Goal: Task Accomplishment & Management: Complete application form

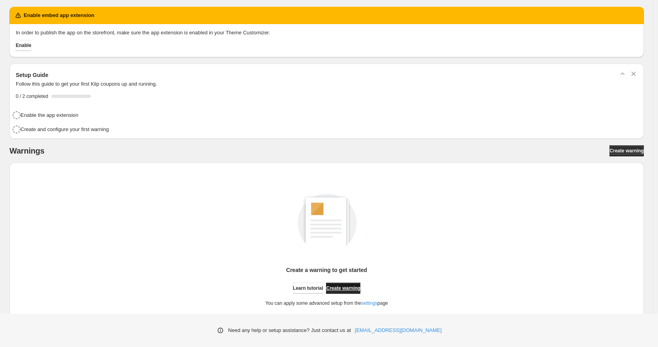
scroll to position [2, 0]
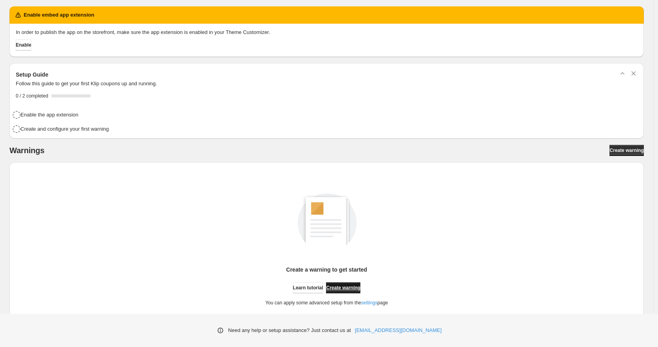
click at [351, 288] on span "Create warning" at bounding box center [343, 287] width 34 height 6
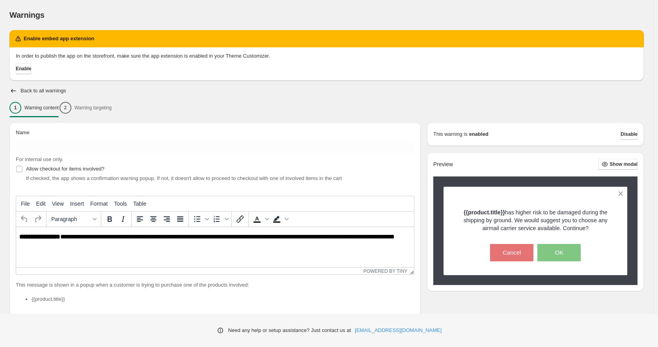
click at [82, 239] on p "**********" at bounding box center [217, 240] width 396 height 14
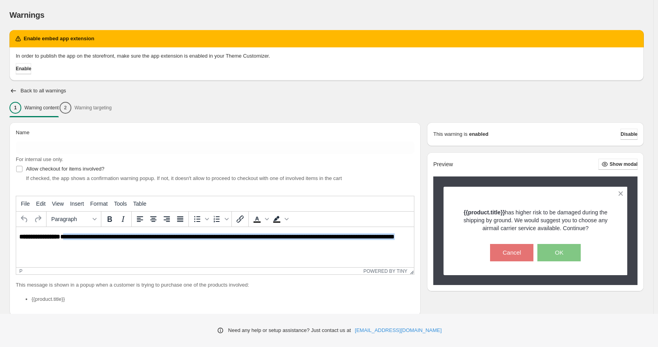
drag, startPoint x: 65, startPoint y: 237, endPoint x: 66, endPoint y: 242, distance: 4.9
click at [66, 242] on p "**********" at bounding box center [217, 240] width 396 height 14
paste body "Rich Text Area. Press ALT-0 for help."
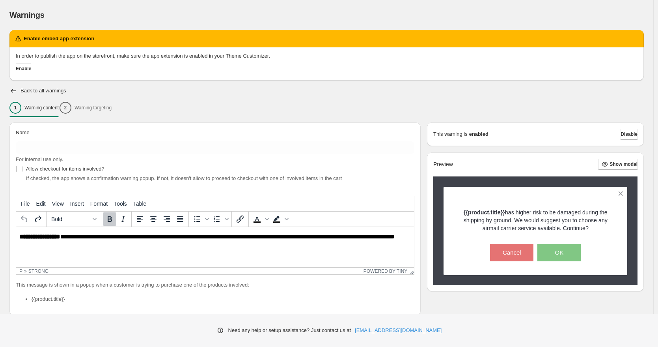
click at [62, 238] on p "**********" at bounding box center [217, 240] width 396 height 14
click at [76, 243] on p "**********" at bounding box center [217, 240] width 396 height 14
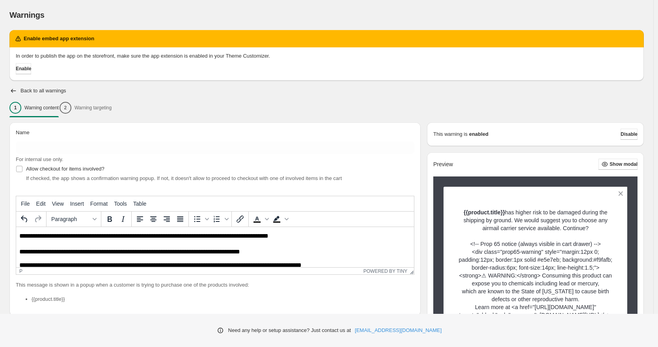
scroll to position [68, 0]
drag, startPoint x: 111, startPoint y: 239, endPoint x: 106, endPoint y: 248, distance: 9.7
click at [106, 248] on body "**********" at bounding box center [215, 230] width 392 height 130
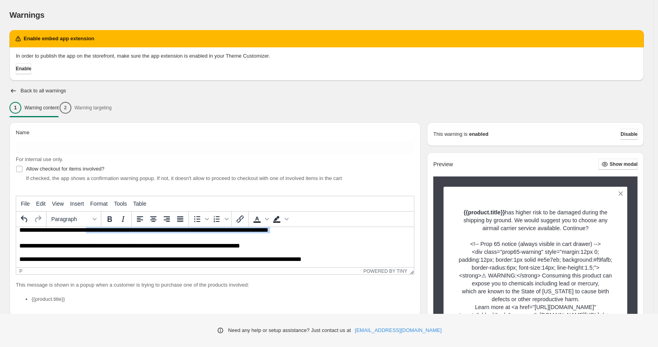
scroll to position [84, 0]
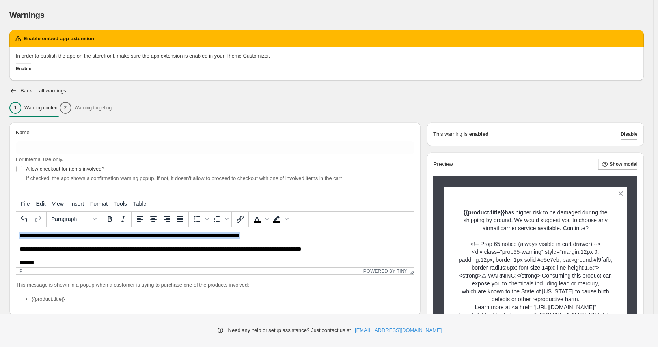
click at [258, 236] on p "**********" at bounding box center [214, 235] width 390 height 7
copy p "**********"
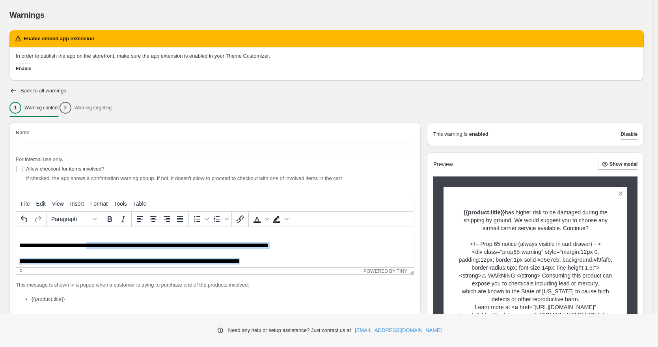
scroll to position [0, 0]
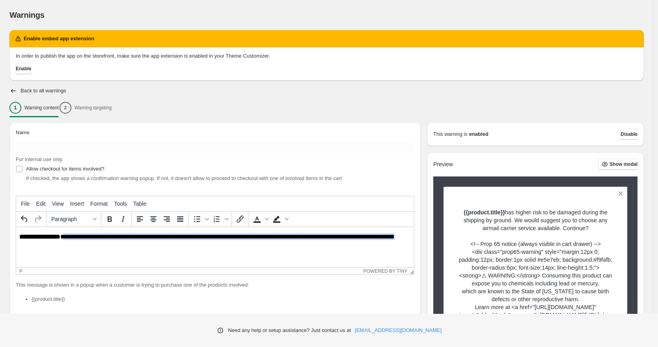
drag, startPoint x: 133, startPoint y: 242, endPoint x: 65, endPoint y: 235, distance: 68.1
click at [65, 235] on p "**********" at bounding box center [214, 240] width 390 height 14
click at [64, 237] on p "**********" at bounding box center [214, 240] width 390 height 14
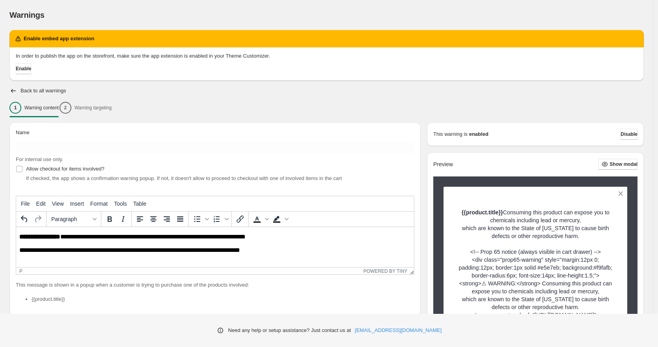
click at [24, 251] on p "**********" at bounding box center [214, 249] width 390 height 7
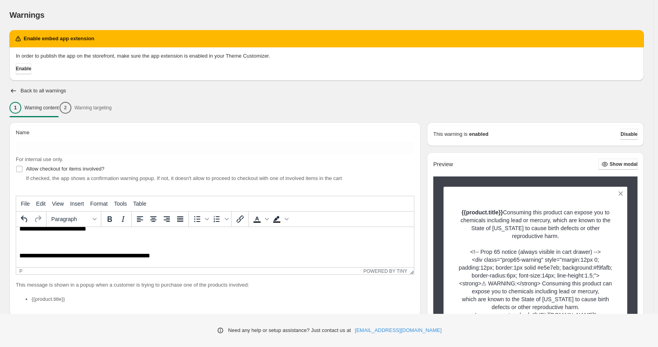
scroll to position [15, 0]
click at [166, 233] on body "**********" at bounding box center [215, 283] width 392 height 130
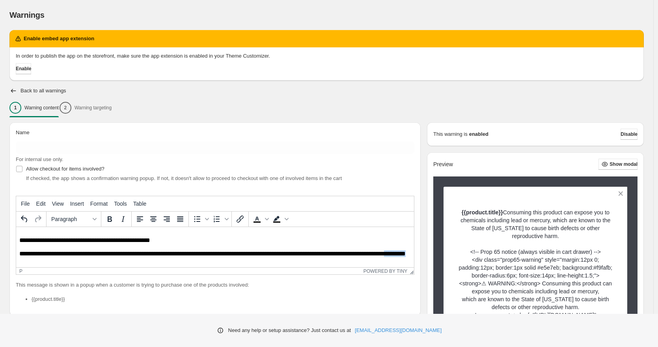
scroll to position [33, 0]
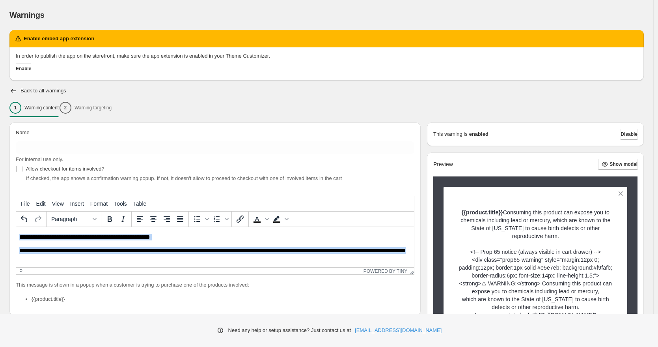
drag, startPoint x: 89, startPoint y: 262, endPoint x: -4, endPoint y: 236, distance: 96.7
click at [16, 236] on html "**********" at bounding box center [215, 265] width 398 height 143
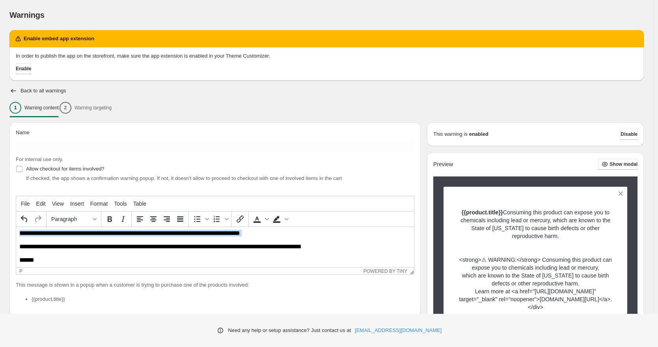
scroll to position [39, 0]
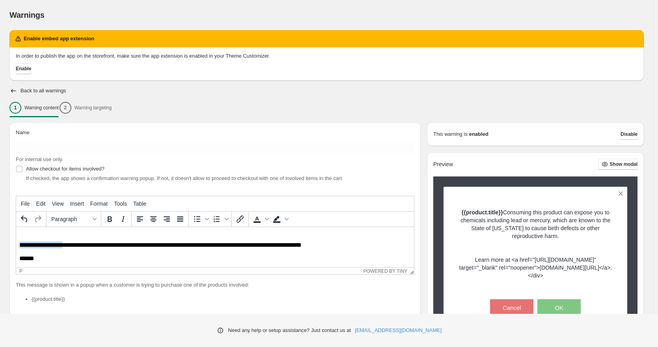
click at [356, 241] on p "**********" at bounding box center [214, 244] width 390 height 7
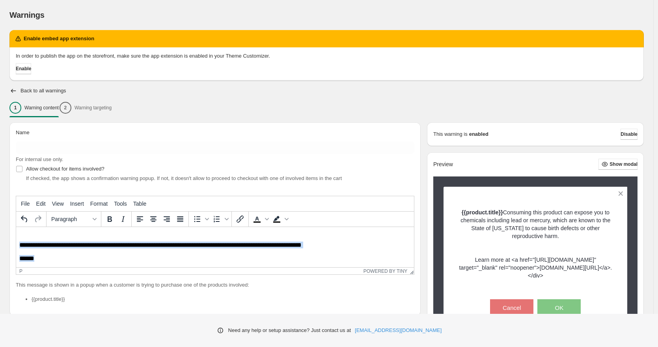
click at [346, 256] on p "******" at bounding box center [214, 258] width 390 height 7
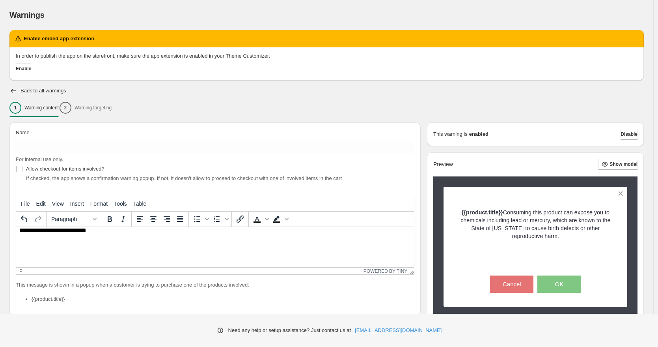
scroll to position [0, 0]
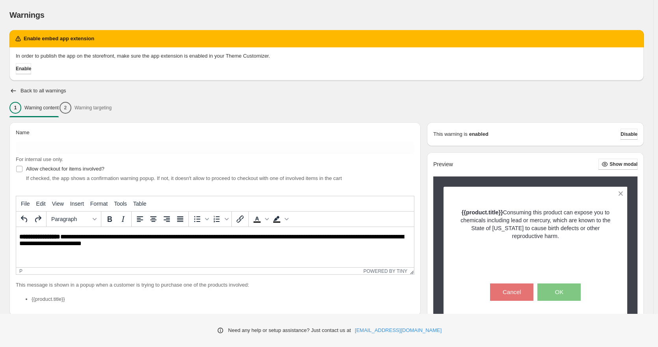
click at [179, 249] on body "**********" at bounding box center [215, 266] width 392 height 66
click at [198, 241] on p "**********" at bounding box center [214, 240] width 390 height 14
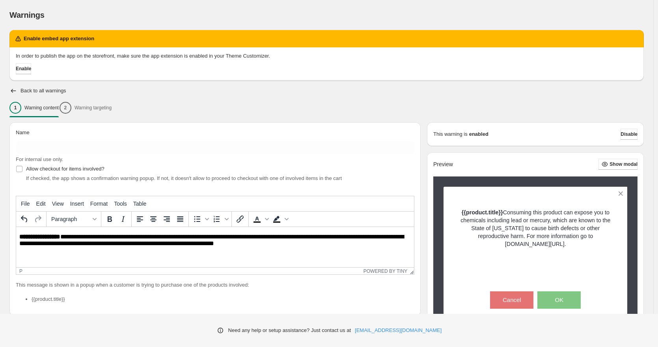
click at [125, 253] on body "**********" at bounding box center [215, 266] width 392 height 66
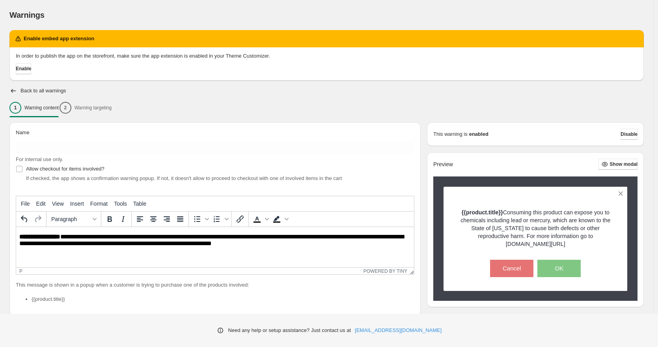
click at [177, 183] on div "Name For internal use only. Allow checkout for items involved? If checked, the …" at bounding box center [214, 218] width 411 height 193
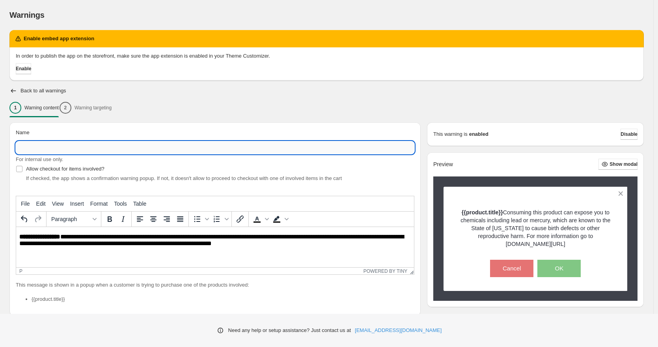
click at [164, 147] on input "Name" at bounding box center [215, 147] width 399 height 13
type input "**********"
drag, startPoint x: 246, startPoint y: 94, endPoint x: 143, endPoint y: 96, distance: 103.3
click at [246, 94] on div "Back to all warnings" at bounding box center [326, 91] width 634 height 8
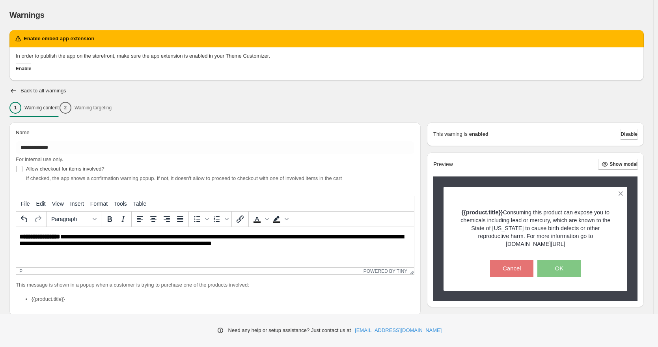
click at [111, 114] on div "1 Warning content 2 Warning targeting" at bounding box center [326, 107] width 634 height 17
click at [111, 111] on div "1 Warning content 2 Warning targeting" at bounding box center [326, 107] width 634 height 17
click at [108, 105] on div "1 Warning content 2 Warning targeting" at bounding box center [326, 107] width 634 height 17
click at [97, 101] on div "1 Warning content 2 Warning targeting" at bounding box center [326, 107] width 634 height 17
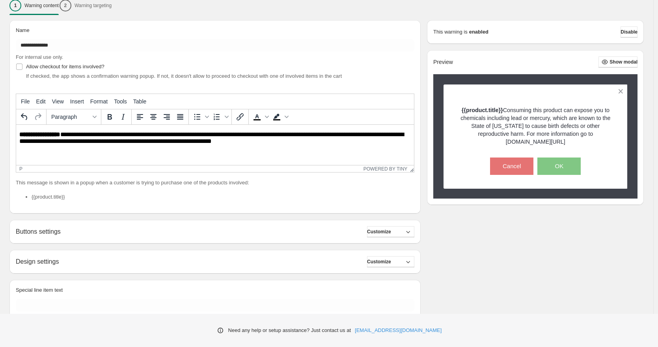
scroll to position [133, 0]
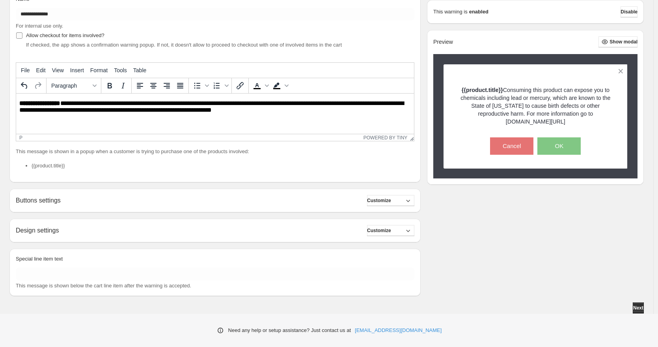
click at [104, 32] on span "Allow checkout for items involved?" at bounding box center [65, 36] width 78 height 8
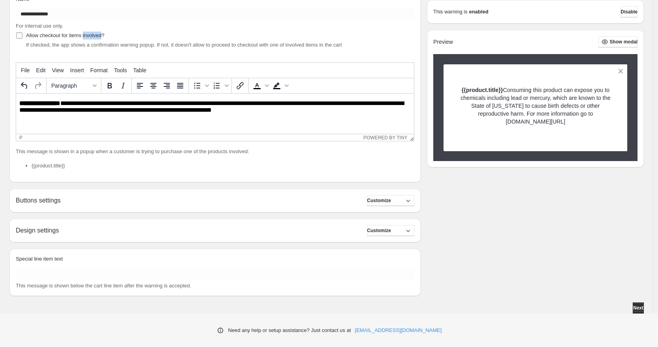
click at [104, 32] on span "Allow checkout for items involved?" at bounding box center [65, 36] width 78 height 8
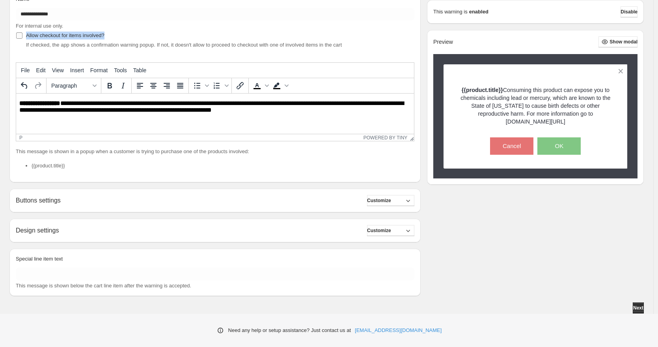
click at [104, 32] on span "Allow checkout for items involved?" at bounding box center [65, 36] width 78 height 8
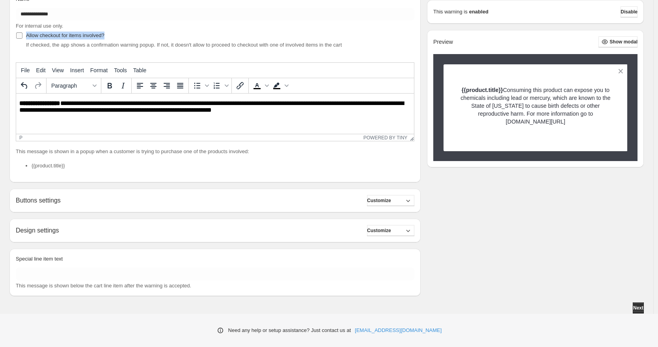
click at [103, 37] on span "Allow checkout for items involved?" at bounding box center [65, 35] width 78 height 6
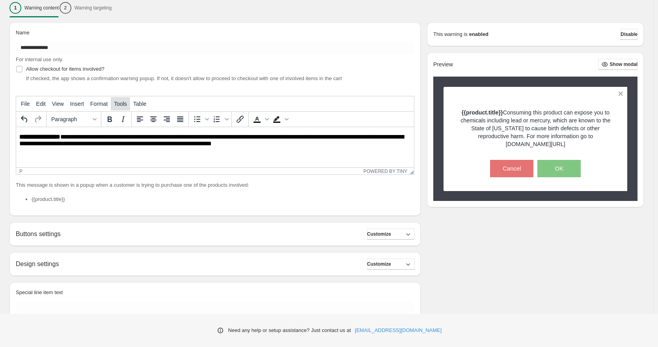
scroll to position [47, 0]
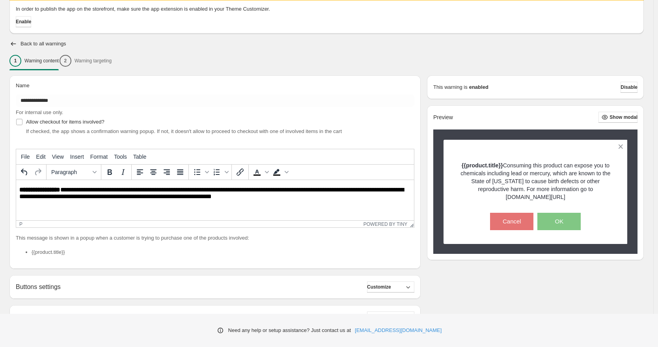
click at [80, 62] on div "1 Warning content 2 Warning targeting" at bounding box center [326, 60] width 634 height 17
click at [82, 62] on div "1 Warning content 2 Warning targeting" at bounding box center [326, 60] width 634 height 17
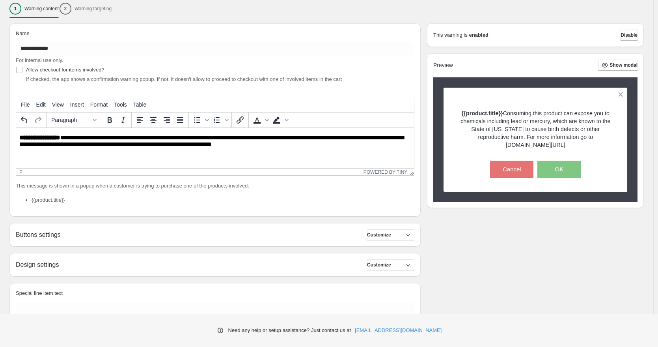
scroll to position [30, 0]
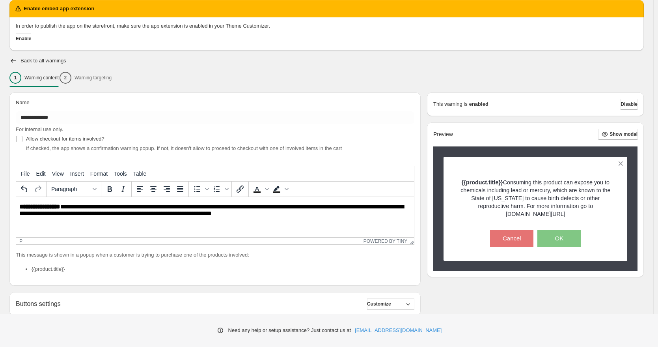
click at [108, 81] on div "1 Warning content 2 Warning targeting" at bounding box center [326, 77] width 634 height 17
click at [59, 74] on div "1 Warning content" at bounding box center [33, 78] width 49 height 12
click at [31, 35] on button "Enable" at bounding box center [23, 38] width 15 height 11
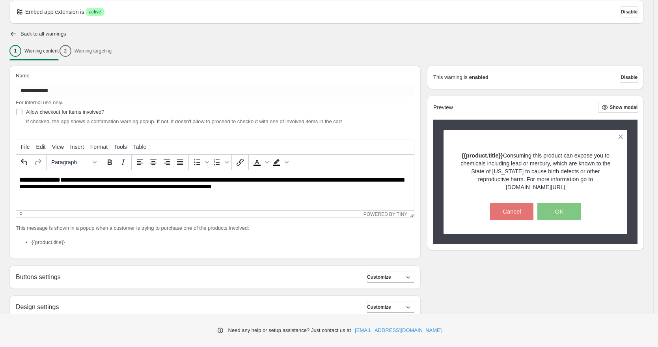
scroll to position [3, 0]
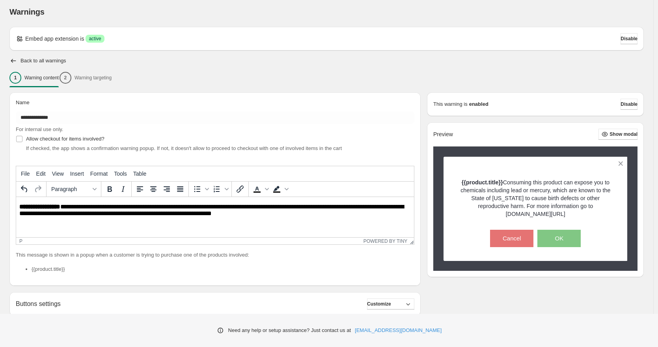
click at [95, 80] on div "1 Warning content 2 Warning targeting" at bounding box center [326, 77] width 634 height 17
click at [90, 75] on div "1 Warning content 2 Warning targeting" at bounding box center [326, 77] width 634 height 17
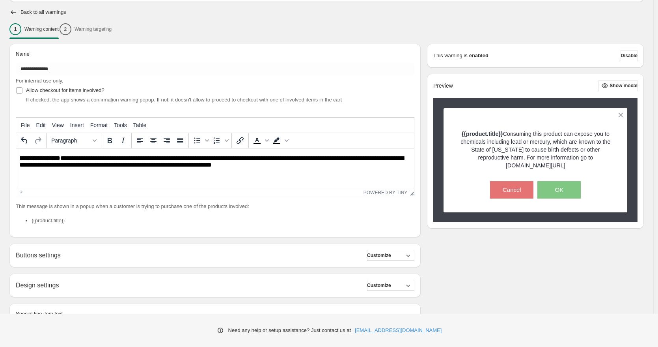
scroll to position [106, 0]
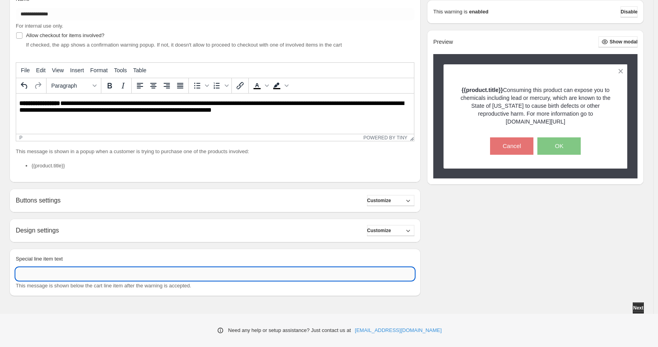
click at [351, 280] on input "Special line item text" at bounding box center [215, 273] width 399 height 13
type input "***"
click at [633, 306] on button "Next" at bounding box center [638, 307] width 11 height 11
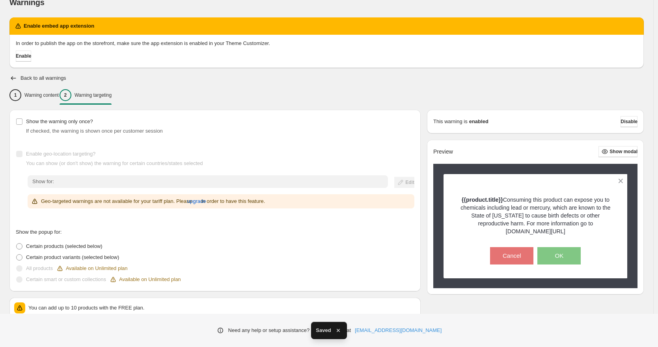
scroll to position [14, 0]
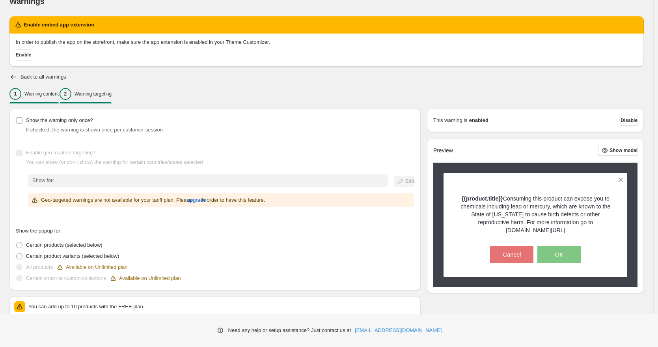
click at [32, 91] on p "Warning content" at bounding box center [41, 94] width 34 height 6
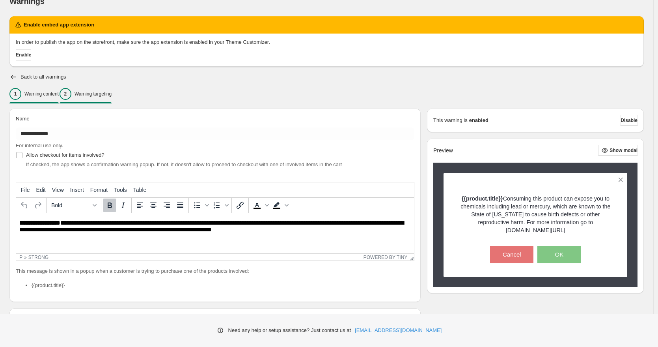
scroll to position [0, 0]
click at [108, 96] on p "Warning targeting" at bounding box center [93, 94] width 37 height 6
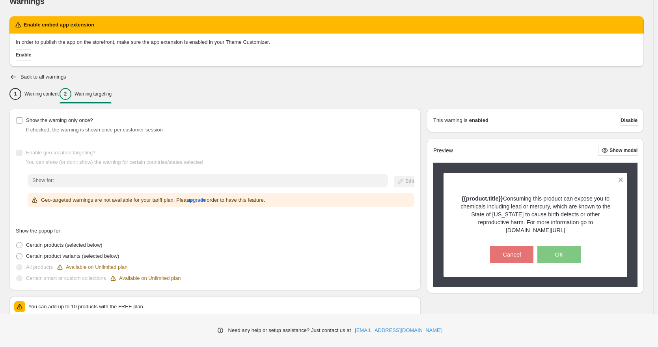
click at [27, 103] on div "Show the warning only once? If checked, the warning is shown once per customer …" at bounding box center [212, 256] width 418 height 308
click at [52, 98] on div "1 Warning content" at bounding box center [33, 94] width 49 height 12
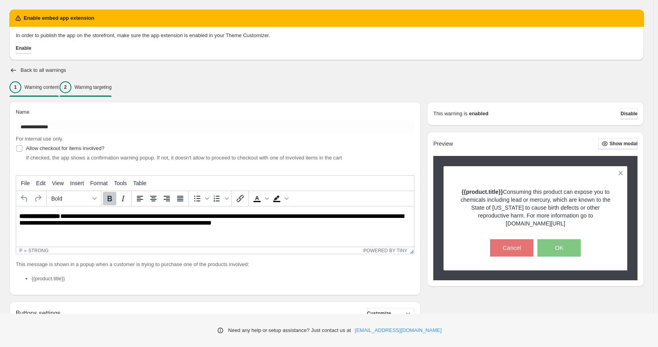
scroll to position [29, 0]
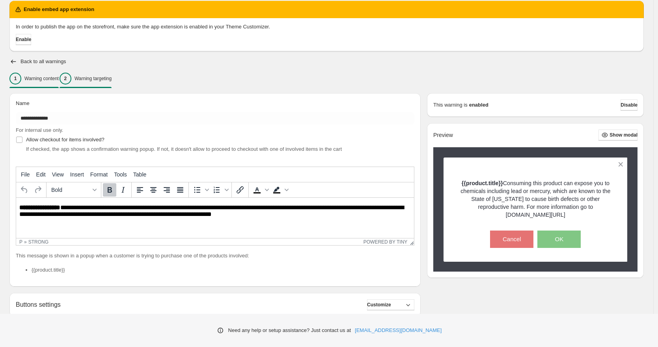
click at [71, 80] on div "2" at bounding box center [66, 79] width 12 height 12
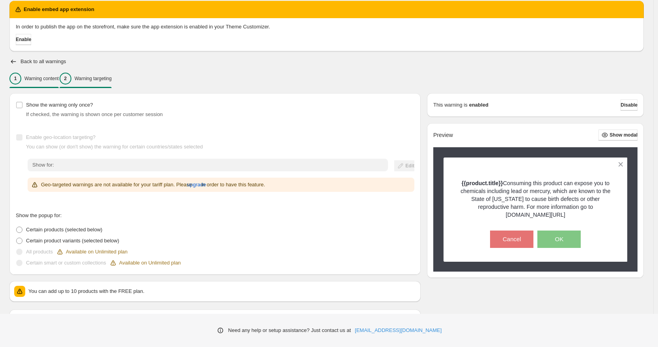
click at [51, 80] on p "Warning content" at bounding box center [41, 78] width 34 height 6
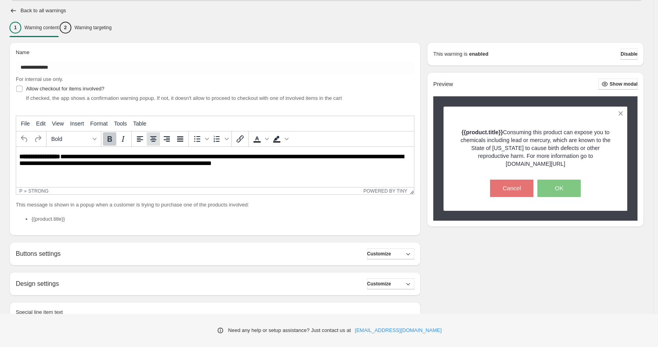
scroll to position [80, 0]
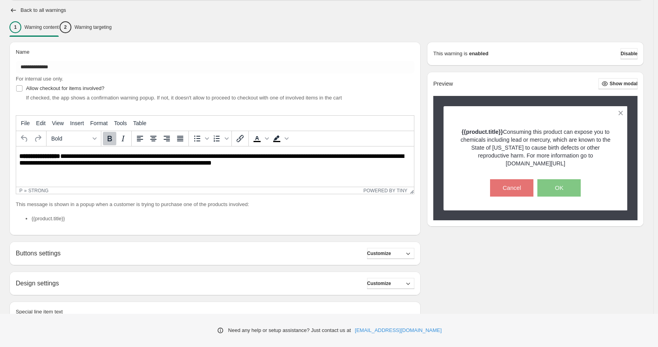
click at [234, 13] on div "Back to all warnings" at bounding box center [326, 10] width 634 height 8
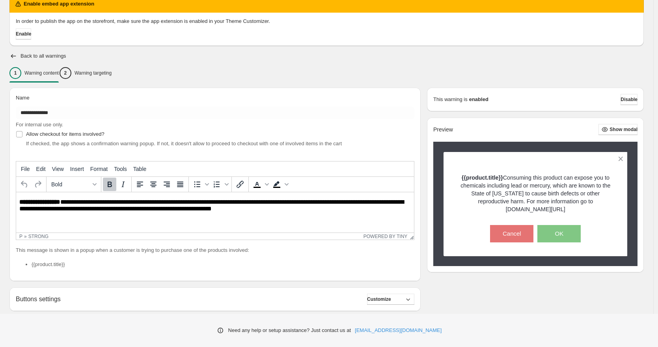
scroll to position [0, 0]
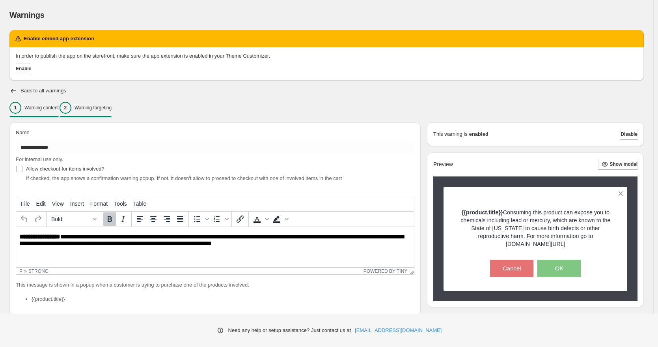
click at [71, 109] on div "2" at bounding box center [66, 108] width 12 height 12
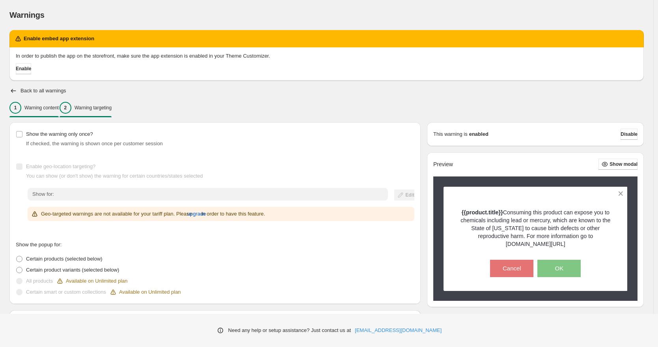
click at [47, 106] on p "Warning content" at bounding box center [41, 107] width 34 height 6
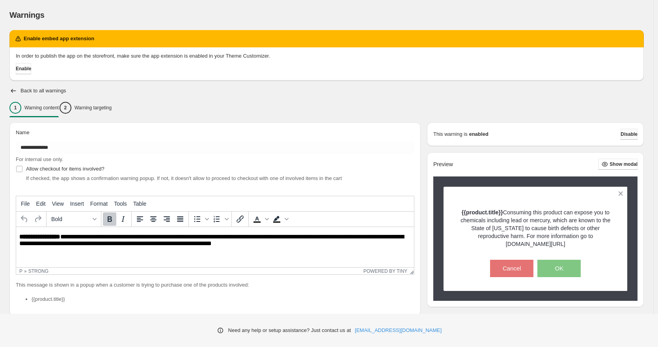
click at [625, 138] on button "Disable" at bounding box center [629, 134] width 17 height 11
drag, startPoint x: 612, startPoint y: 80, endPoint x: 614, endPoint y: 86, distance: 6.2
click at [612, 80] on div "**********" at bounding box center [326, 238] width 634 height 416
click at [626, 135] on span "Disable" at bounding box center [629, 134] width 17 height 6
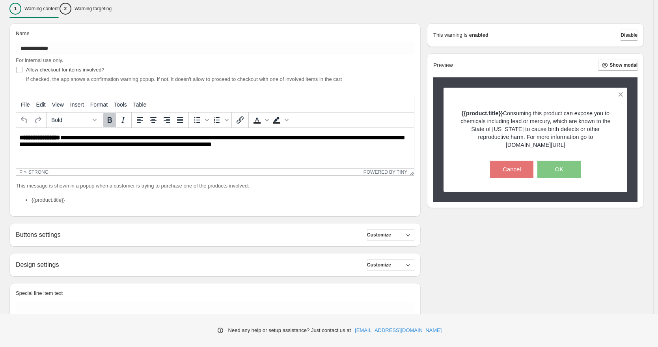
scroll to position [39, 0]
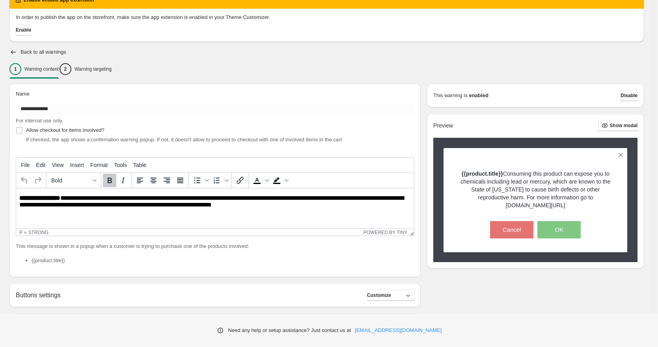
click at [637, 95] on span "Disable" at bounding box center [629, 95] width 17 height 6
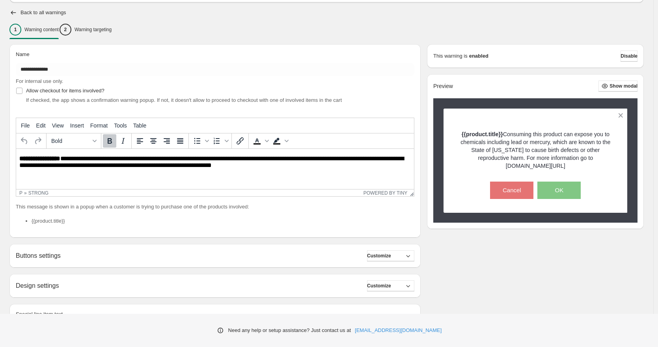
scroll to position [0, 0]
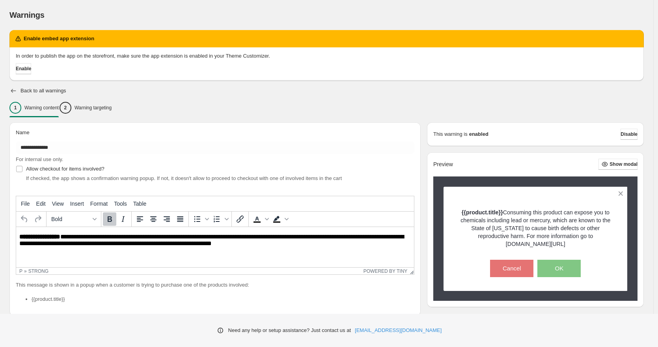
click at [15, 91] on icon "button" at bounding box center [13, 91] width 5 height 4
click at [627, 134] on span "Disable" at bounding box center [629, 134] width 17 height 6
click at [634, 136] on span "Disable" at bounding box center [629, 134] width 17 height 6
click at [627, 134] on span "Disable" at bounding box center [629, 134] width 17 height 6
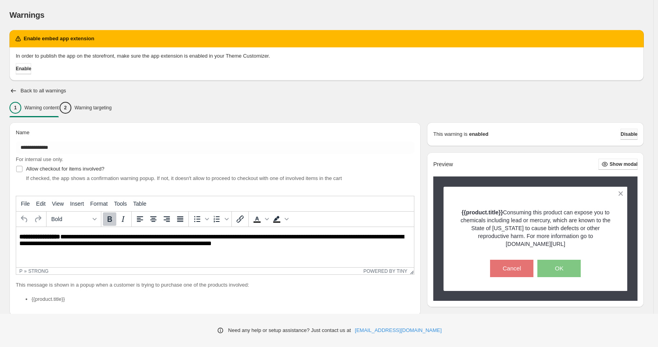
click at [621, 134] on span "Disable" at bounding box center [629, 134] width 17 height 6
click at [14, 90] on icon "button" at bounding box center [13, 91] width 5 height 4
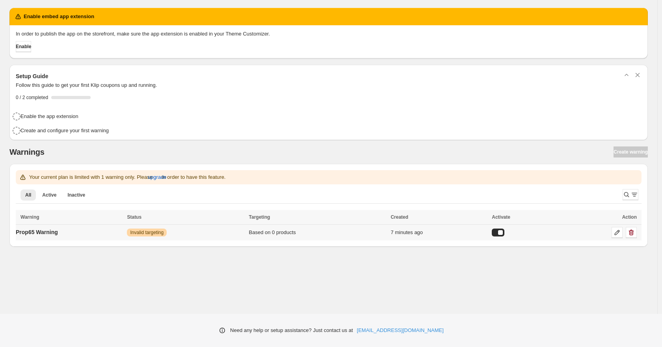
click at [511, 236] on td at bounding box center [521, 232] width 63 height 16
click at [505, 232] on div at bounding box center [498, 232] width 13 height 8
click at [90, 228] on td "Prop65 Warning" at bounding box center [75, 232] width 118 height 16
click at [612, 233] on link at bounding box center [617, 232] width 11 height 11
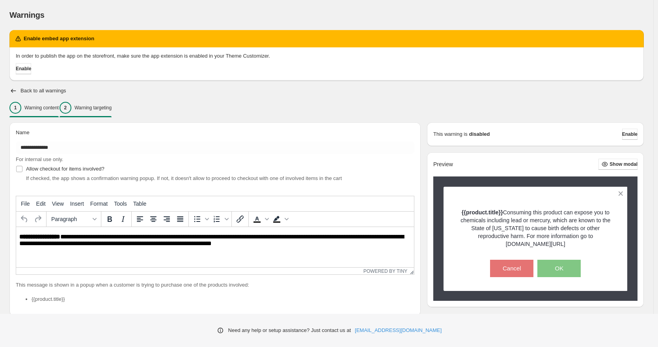
click at [98, 106] on p "Warning targeting" at bounding box center [93, 107] width 37 height 6
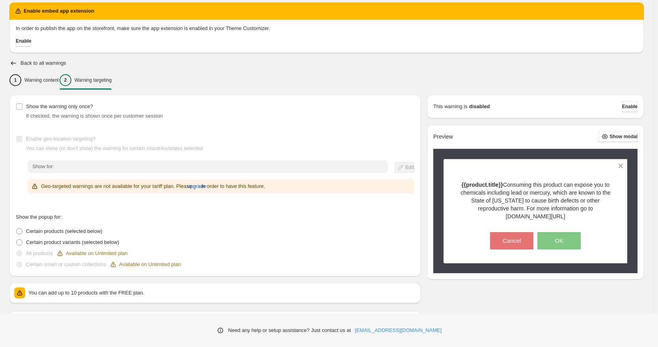
scroll to position [28, 0]
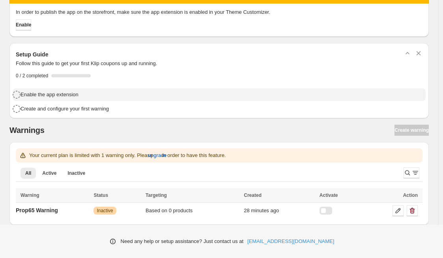
scroll to position [25, 0]
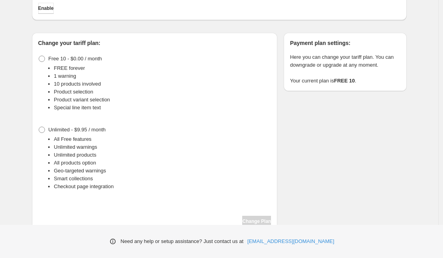
scroll to position [69, 0]
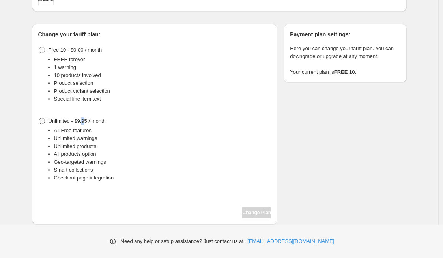
drag, startPoint x: 91, startPoint y: 123, endPoint x: 86, endPoint y: 122, distance: 4.8
click at [86, 122] on span "Unlimited - $9.95 / month" at bounding box center [76, 121] width 57 height 6
click at [120, 121] on div "Unlimited - $9.95 / month All Free features Unlimited warnings Unlimited produc…" at bounding box center [154, 149] width 233 height 66
drag, startPoint x: 120, startPoint y: 121, endPoint x: 79, endPoint y: 121, distance: 41.4
click at [79, 121] on div "Unlimited - $9.95 / month All Free features Unlimited warnings Unlimited produc…" at bounding box center [154, 149] width 233 height 66
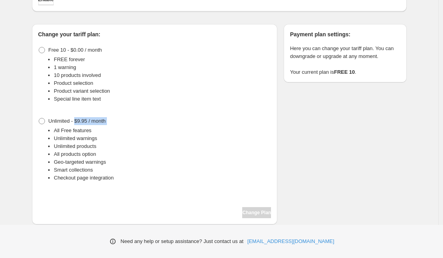
copy span "$9.95 / month"
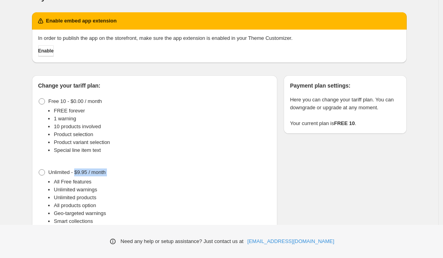
scroll to position [18, 0]
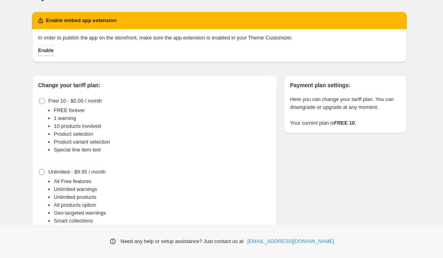
click at [339, 116] on div "Here you can change your tariff plan. You can downgrade or upgrade at any momen…" at bounding box center [345, 111] width 110 height 32
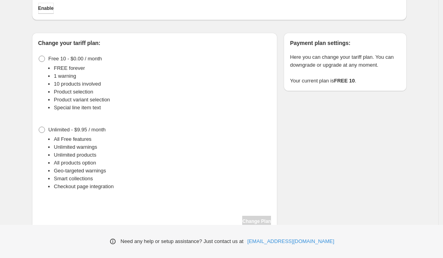
scroll to position [69, 0]
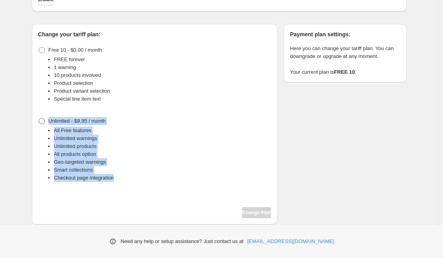
drag, startPoint x: 120, startPoint y: 184, endPoint x: 45, endPoint y: 124, distance: 95.9
click at [45, 124] on div "Unlimited - $9.95 / month All Free features Unlimited warnings Unlimited produc…" at bounding box center [154, 152] width 233 height 73
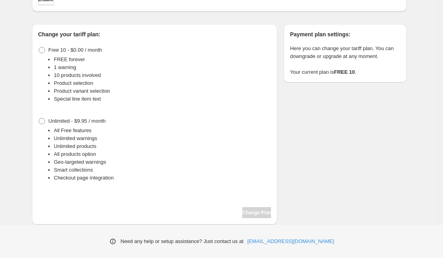
click at [147, 141] on li "Unlimited warnings" at bounding box center [162, 138] width 217 height 8
